Goal: Task Accomplishment & Management: Complete application form

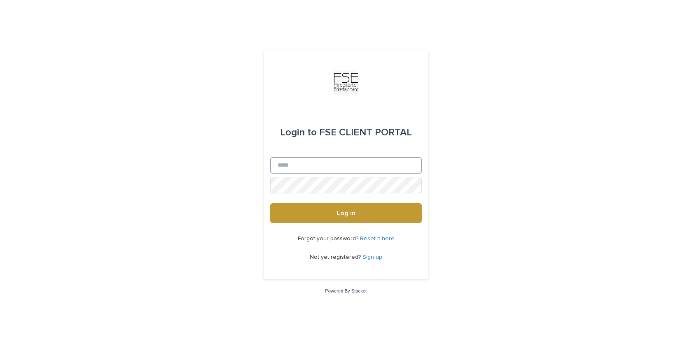
click at [323, 170] on input "Email" at bounding box center [346, 165] width 152 height 16
type input "**********"
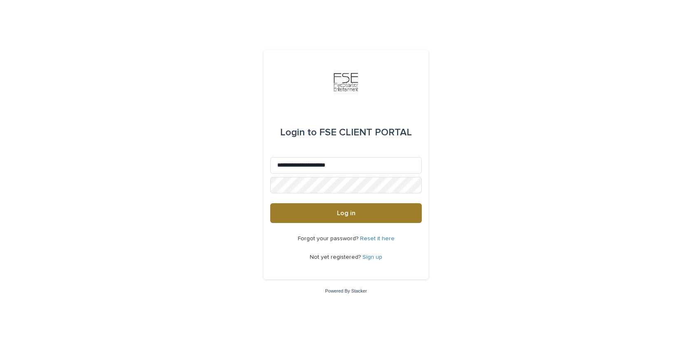
click at [338, 214] on span "Log in" at bounding box center [346, 213] width 19 height 7
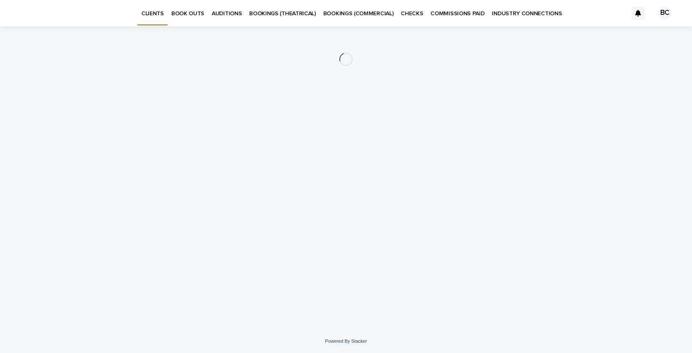
click at [184, 12] on p "BOOK OUTS" at bounding box center [187, 8] width 33 height 17
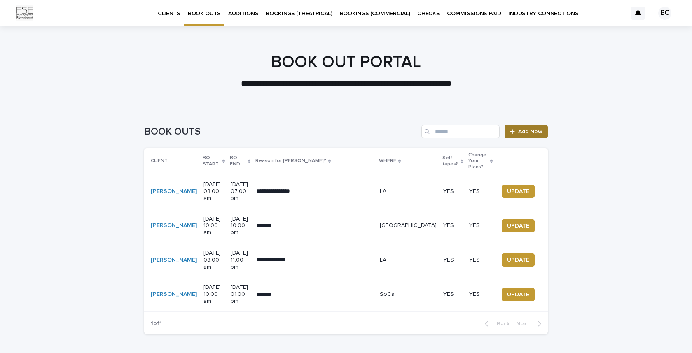
click at [524, 133] on span "Add New" at bounding box center [530, 132] width 24 height 6
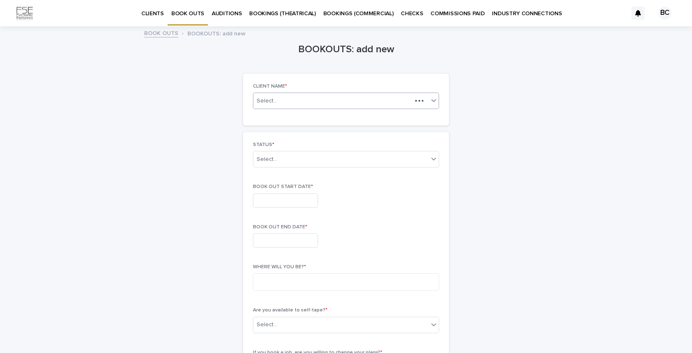
click at [370, 100] on div "Select..." at bounding box center [332, 101] width 159 height 10
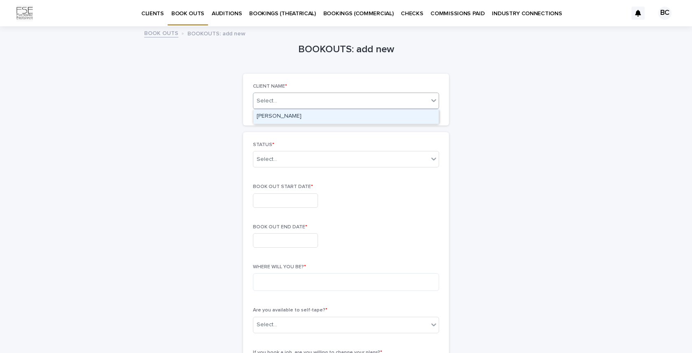
click at [327, 117] on div "[PERSON_NAME]" at bounding box center [345, 117] width 185 height 14
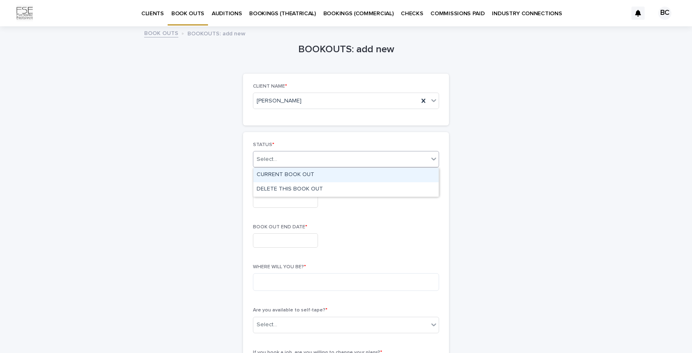
click at [309, 157] on div "Select..." at bounding box center [340, 160] width 175 height 14
click at [307, 175] on div "CURRENT BOOK OUT" at bounding box center [345, 175] width 185 height 14
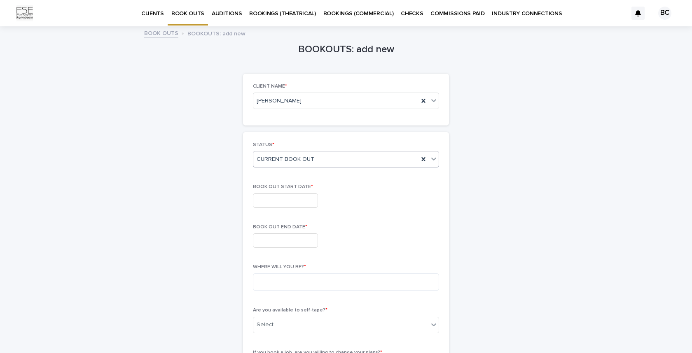
click at [294, 201] on input "text" at bounding box center [285, 201] width 65 height 14
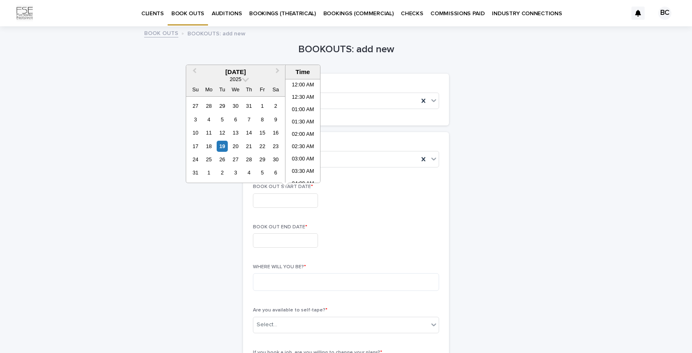
scroll to position [387, 0]
click at [278, 70] on span "Next Month" at bounding box center [278, 71] width 0 height 11
click at [222, 106] on div "2" at bounding box center [222, 105] width 11 height 11
click at [307, 116] on li "08:00 AM" at bounding box center [302, 116] width 35 height 12
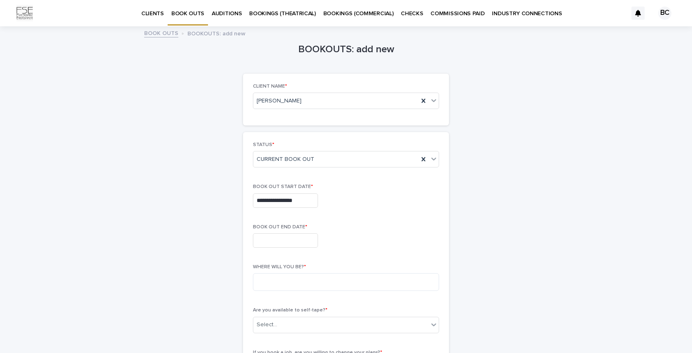
type input "**********"
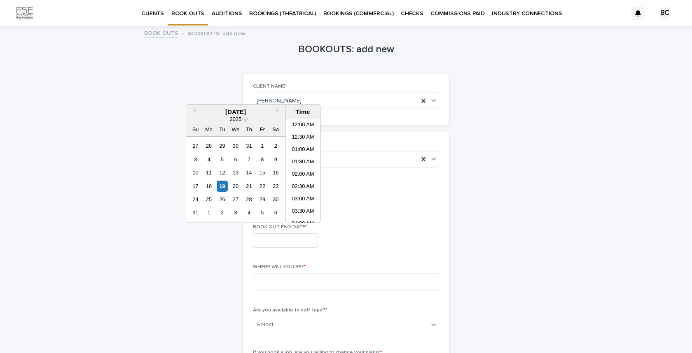
click at [294, 239] on input "text" at bounding box center [285, 240] width 65 height 14
click at [278, 110] on span "Next Month" at bounding box center [278, 111] width 0 height 11
click at [223, 146] on div "2" at bounding box center [222, 145] width 11 height 11
click at [304, 182] on li "06:00 PM" at bounding box center [302, 183] width 35 height 12
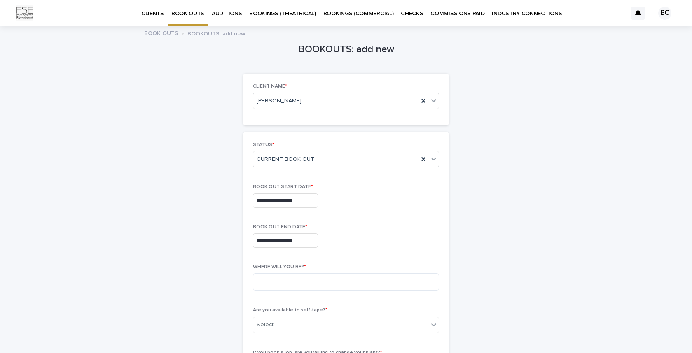
type input "**********"
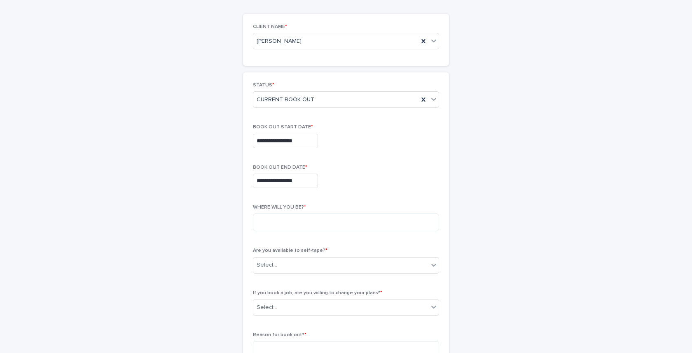
scroll to position [60, 0]
click at [294, 219] on textarea at bounding box center [346, 222] width 186 height 18
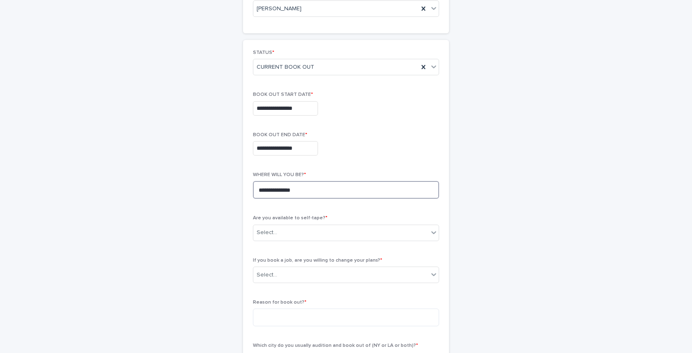
scroll to position [93, 0]
type textarea "**********"
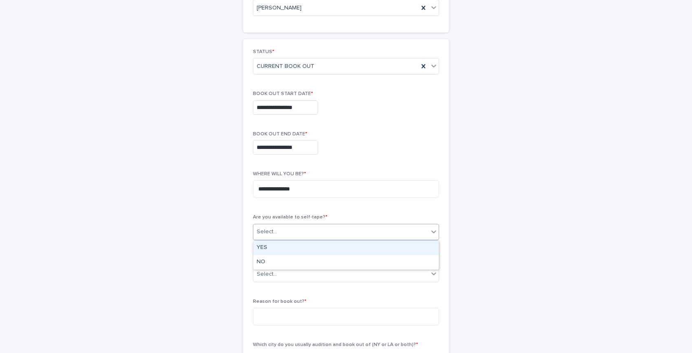
click at [296, 227] on div "Select..." at bounding box center [340, 232] width 175 height 14
click at [292, 243] on div "YES" at bounding box center [345, 248] width 185 height 14
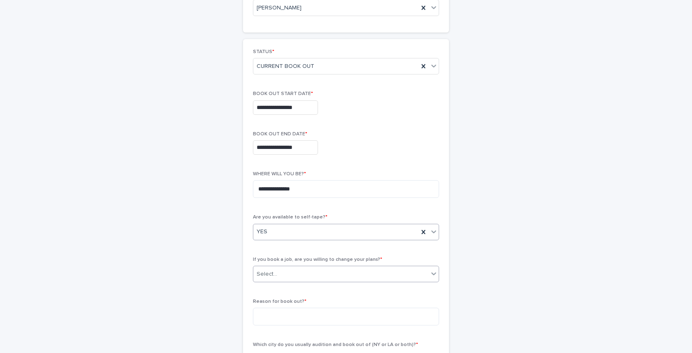
click at [290, 277] on div "Select..." at bounding box center [340, 275] width 175 height 14
click at [290, 291] on div "YES" at bounding box center [345, 290] width 185 height 14
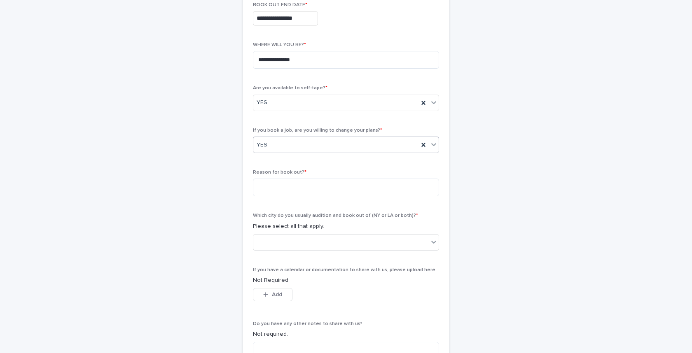
scroll to position [224, 0]
click at [293, 188] on textarea at bounding box center [346, 186] width 186 height 18
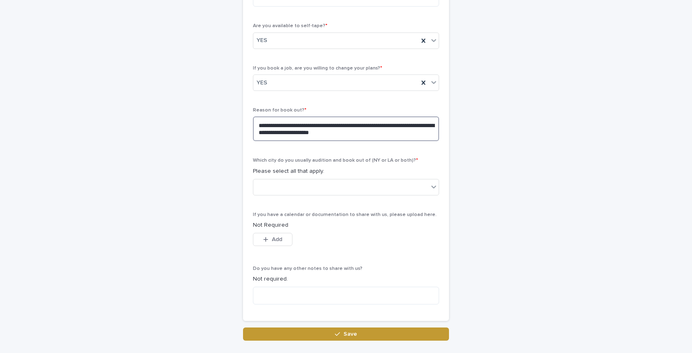
scroll to position [290, 0]
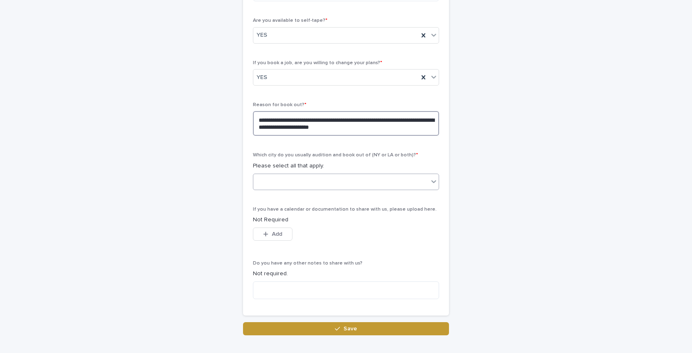
type textarea "**********"
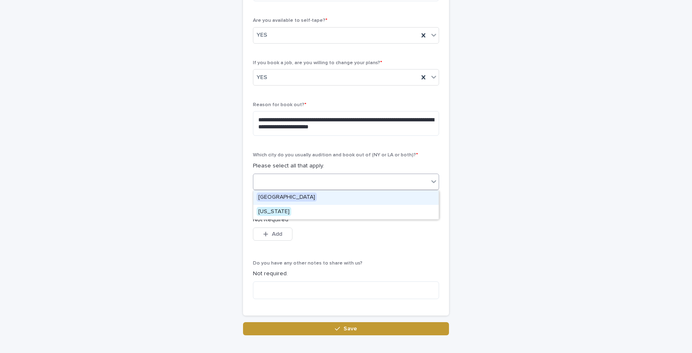
click at [280, 181] on div at bounding box center [340, 182] width 175 height 14
click at [280, 198] on span "[GEOGRAPHIC_DATA]" at bounding box center [287, 197] width 60 height 9
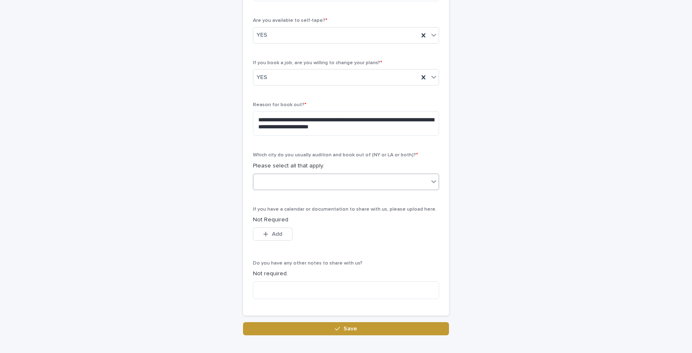
scroll to position [353, 0]
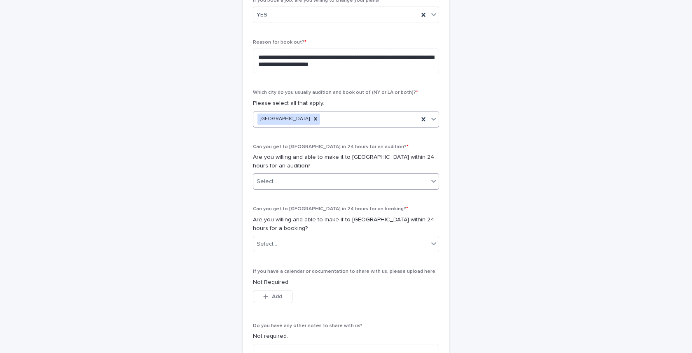
click at [276, 182] on div "Select..." at bounding box center [340, 182] width 175 height 14
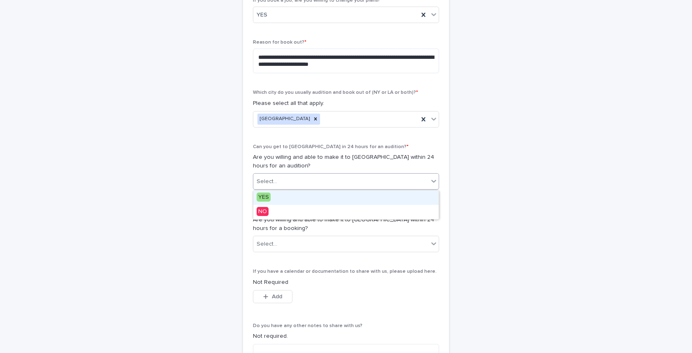
click at [276, 194] on div "YES" at bounding box center [345, 198] width 185 height 14
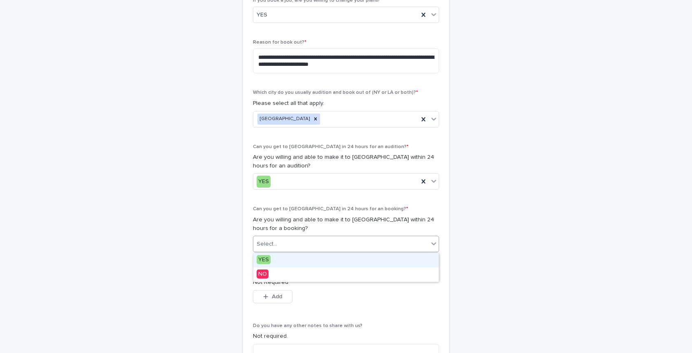
click at [283, 240] on div "Select..." at bounding box center [340, 245] width 175 height 14
click at [280, 259] on div "YES" at bounding box center [345, 260] width 185 height 14
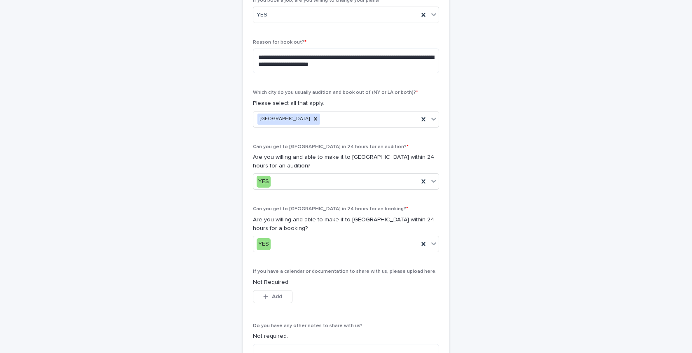
click at [187, 243] on div "**********" at bounding box center [346, 37] width 404 height 724
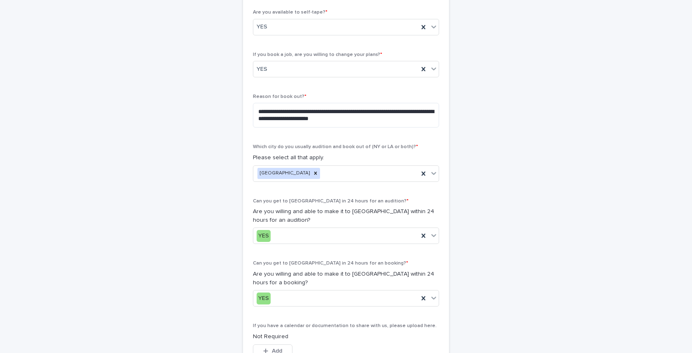
scroll to position [462, 0]
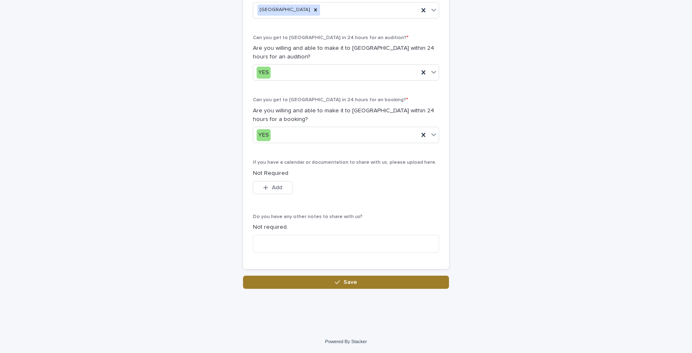
click at [354, 284] on span "Save" at bounding box center [350, 283] width 14 height 6
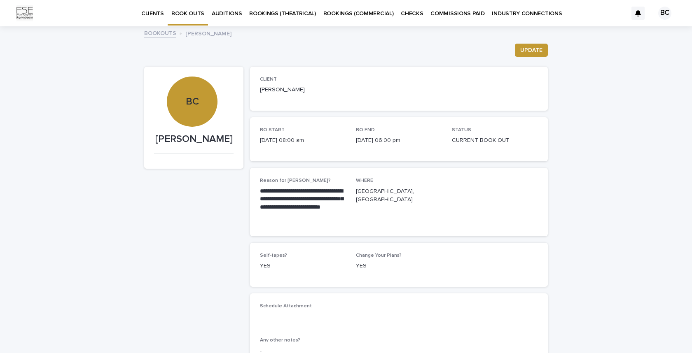
click at [188, 15] on p "BOOK OUTS" at bounding box center [187, 8] width 33 height 17
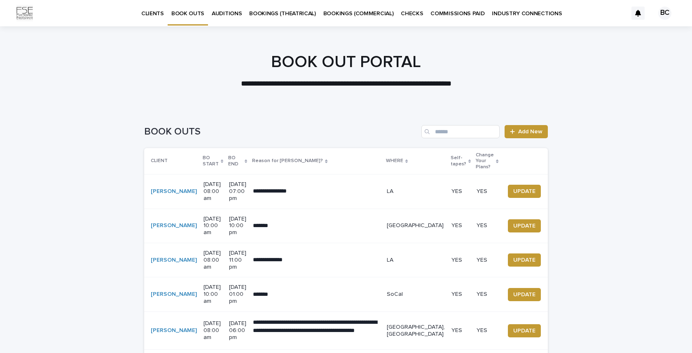
click at [203, 159] on p "BO START" at bounding box center [211, 161] width 16 height 15
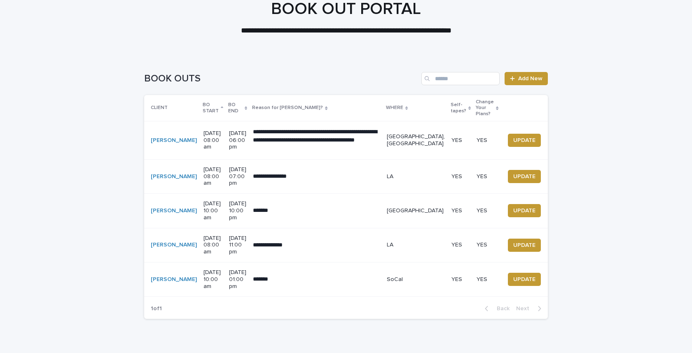
scroll to position [56, 0]
